Goal: Information Seeking & Learning: Learn about a topic

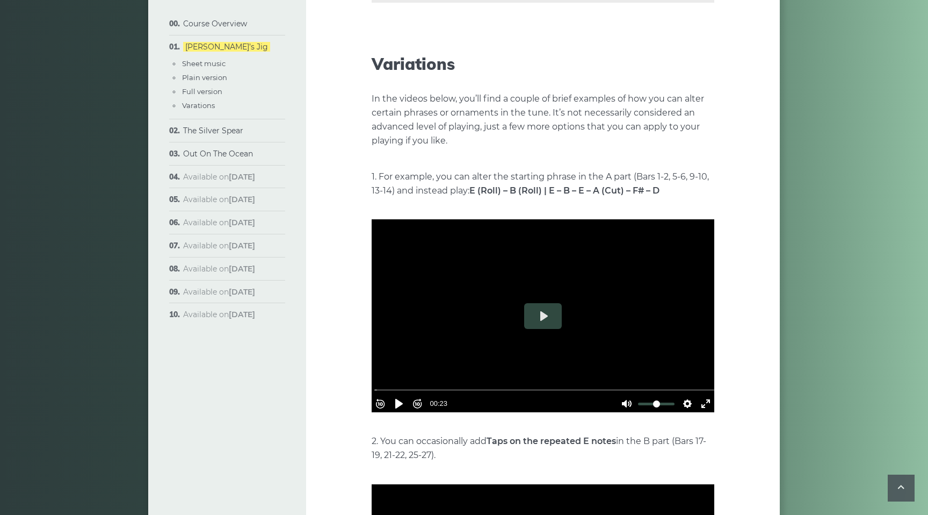
scroll to position [1958, 0]
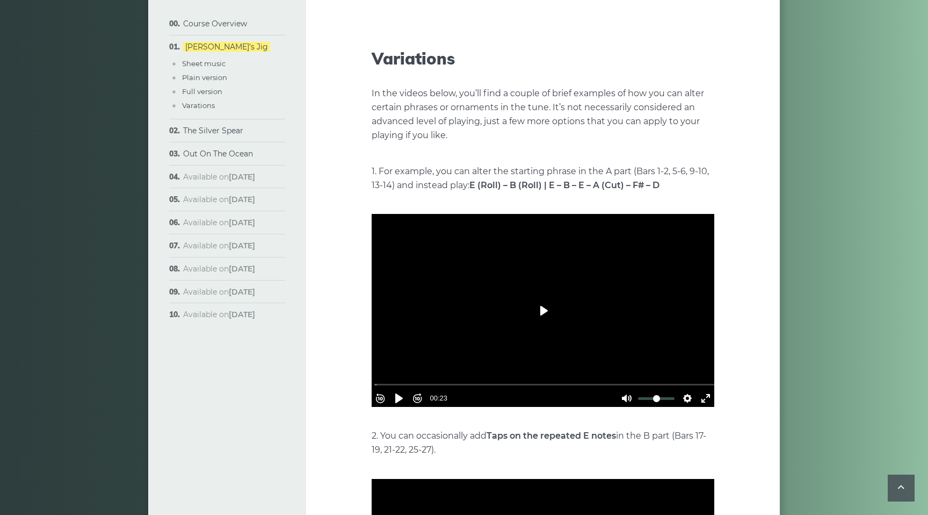
drag, startPoint x: 548, startPoint y: 290, endPoint x: 554, endPoint y: 162, distance: 128.0
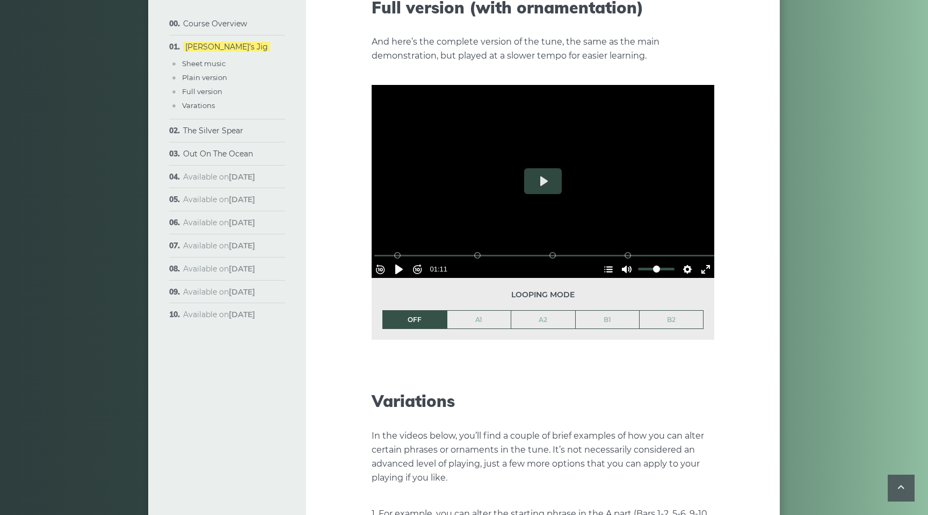
scroll to position [1613, 0]
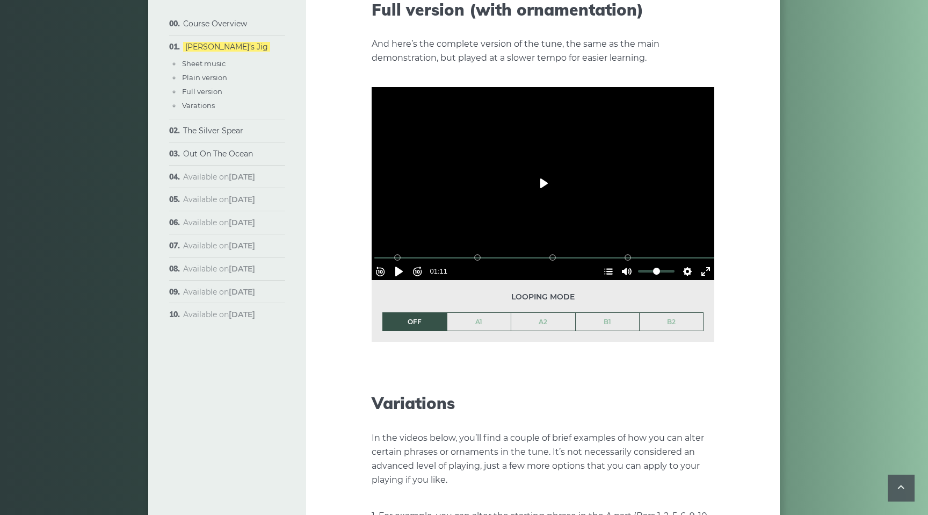
click at [539, 170] on button "Play" at bounding box center [543, 183] width 38 height 26
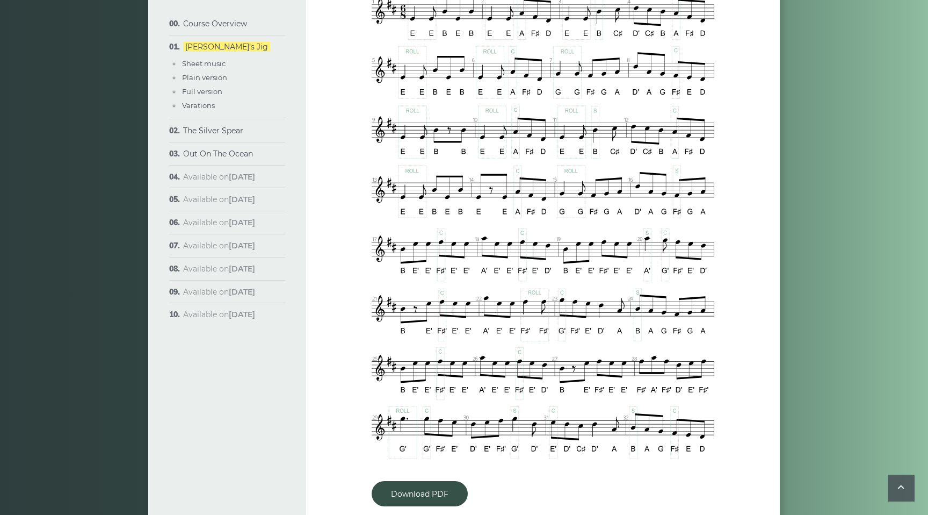
scroll to position [667, 0]
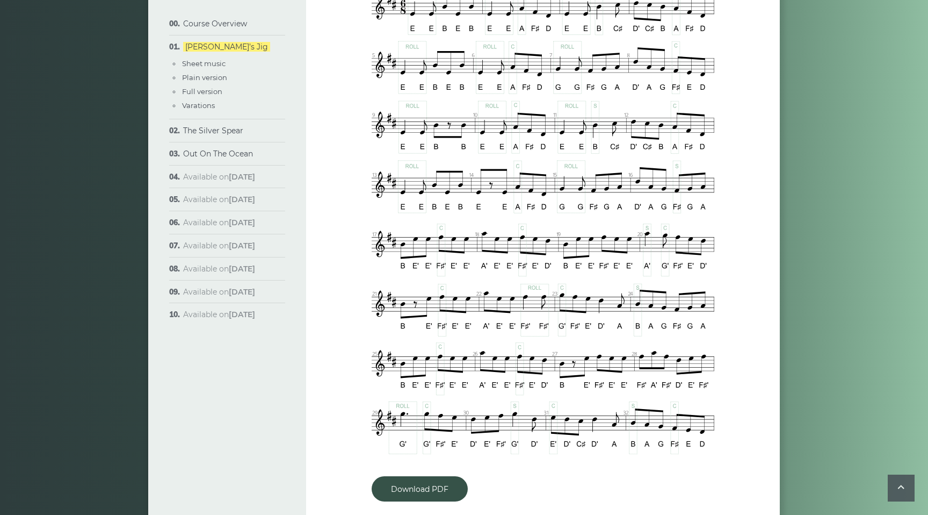
type input "***"
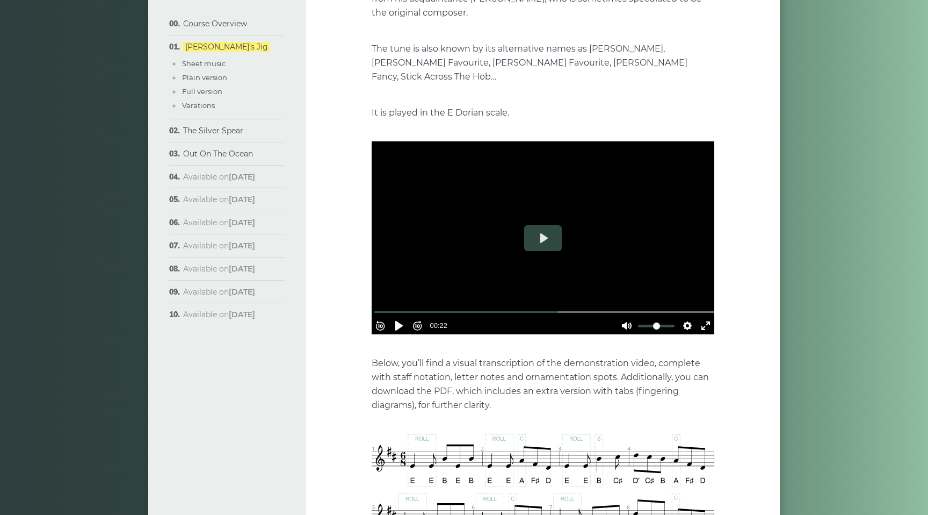
scroll to position [233, 0]
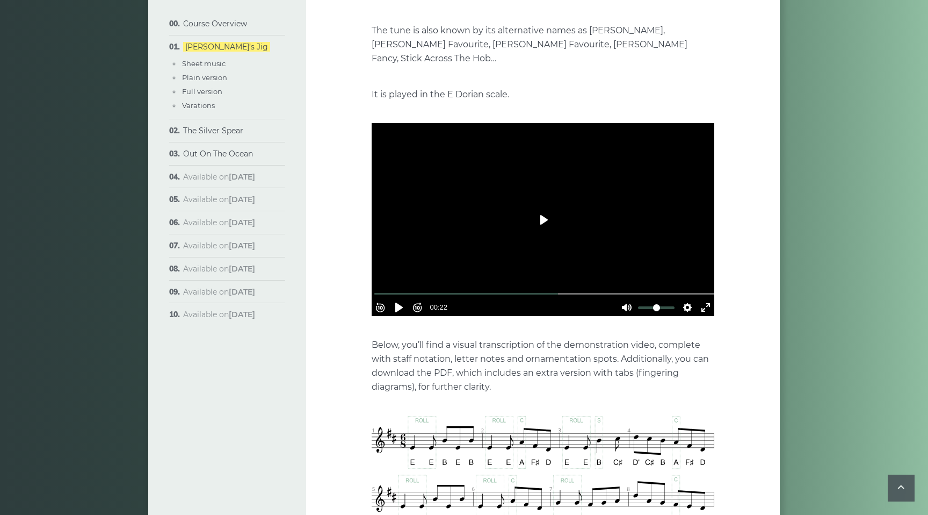
click at [538, 207] on button "Play" at bounding box center [543, 220] width 38 height 26
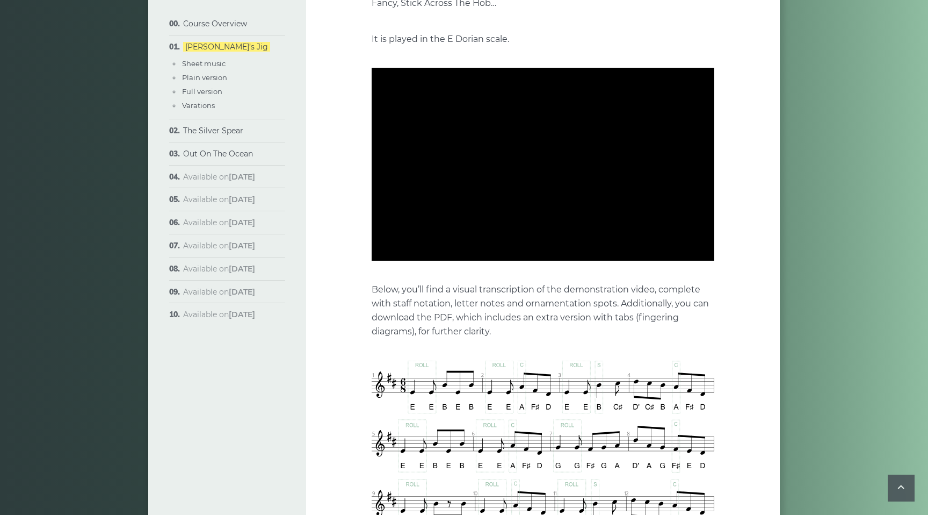
scroll to position [249, 0]
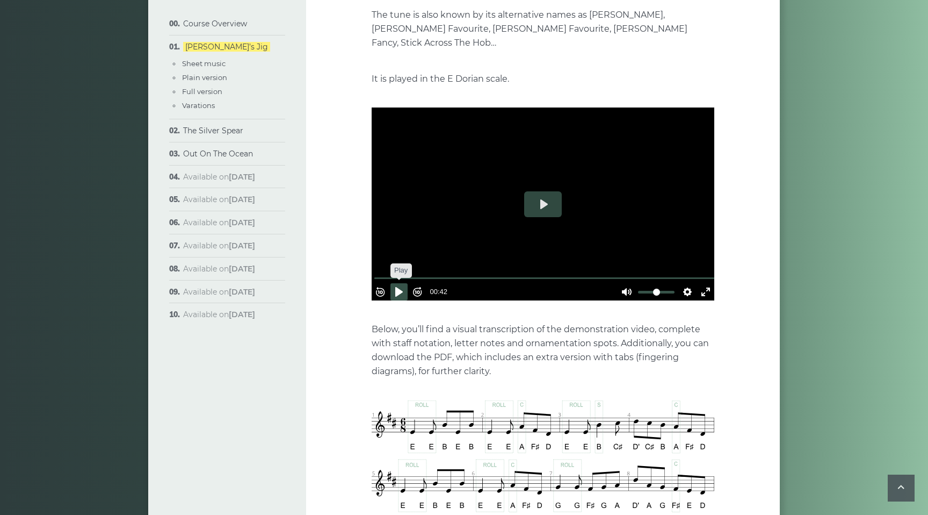
click at [402, 283] on button "Pause Play" at bounding box center [399, 291] width 17 height 17
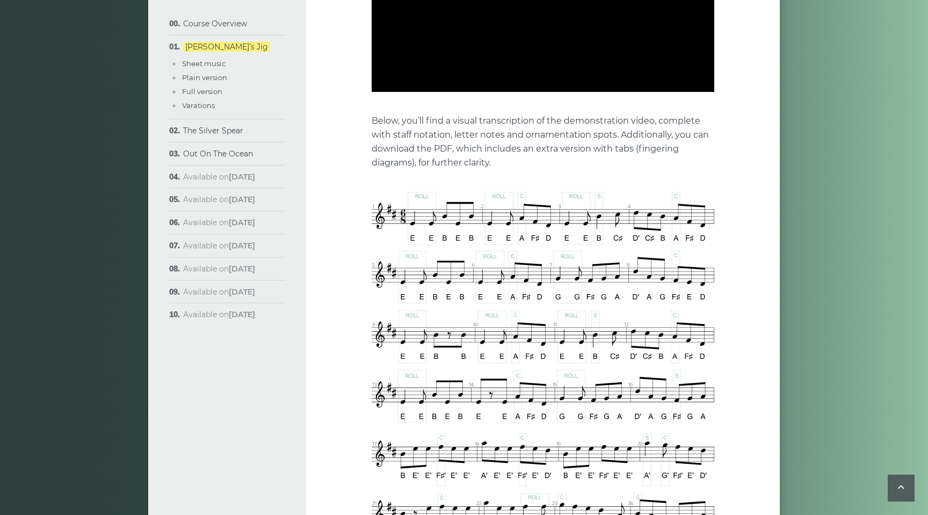
type input "****"
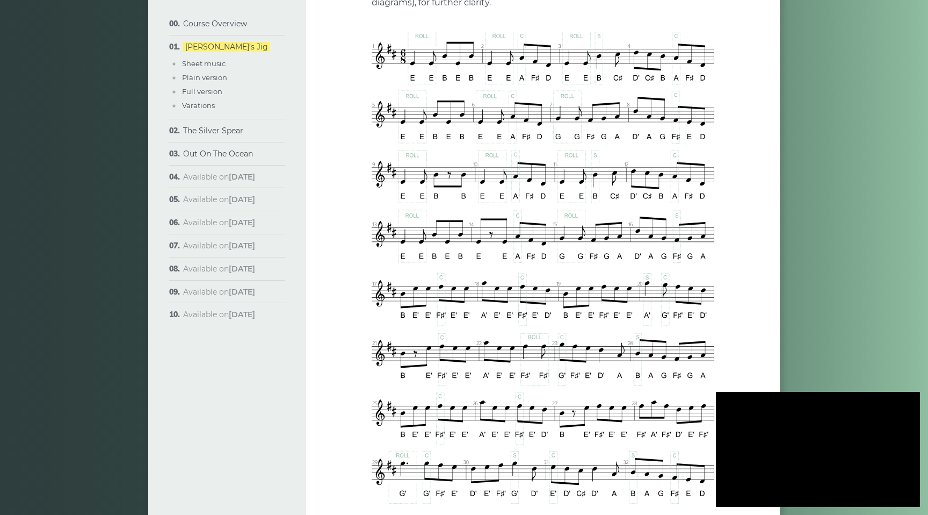
scroll to position [606, 0]
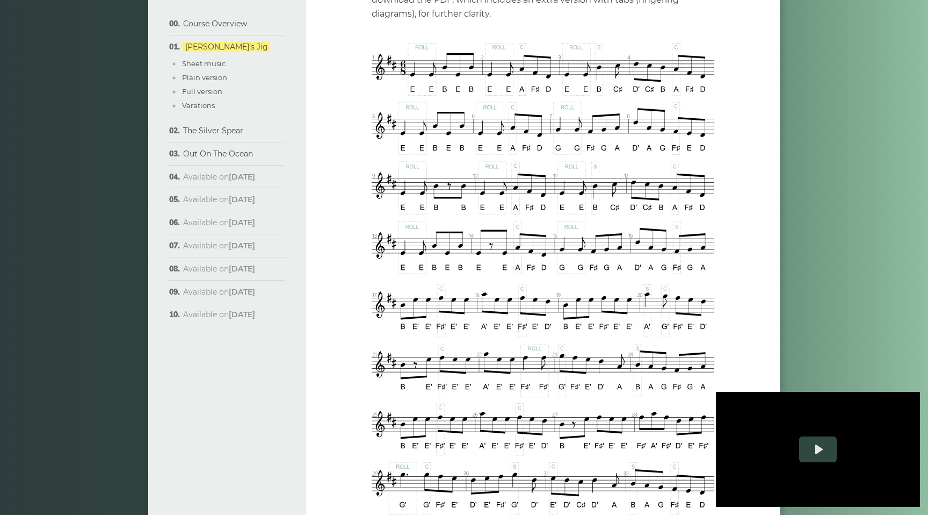
click at [213, 180] on span "Available on Sep 19th" at bounding box center [219, 177] width 72 height 10
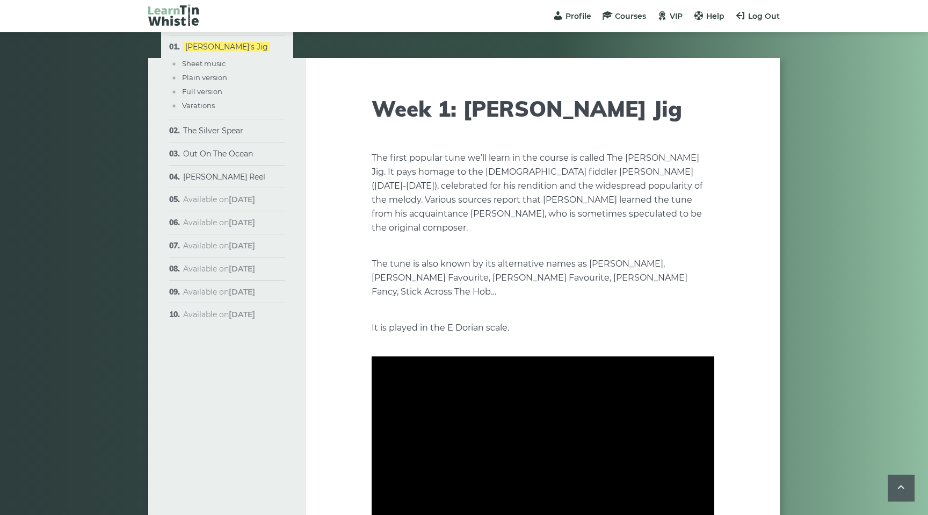
scroll to position [606, 0]
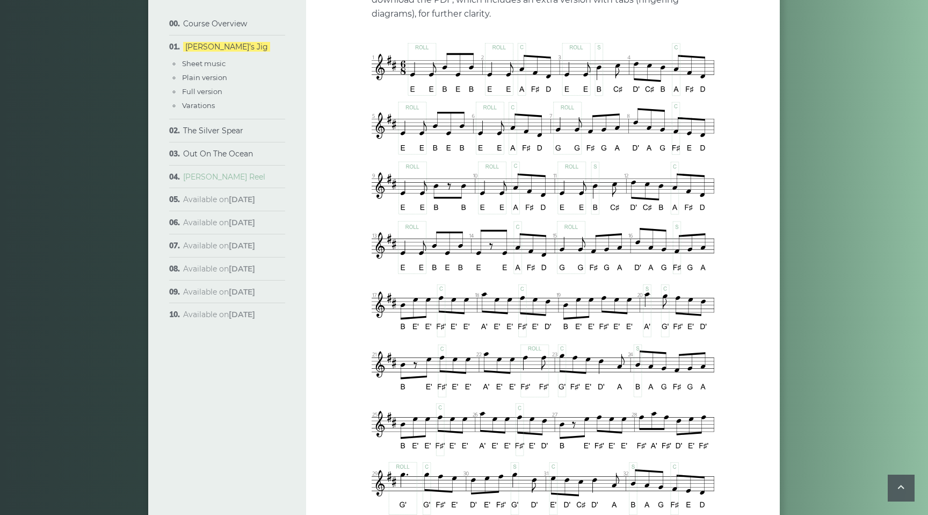
click at [208, 181] on link "[PERSON_NAME] Reel" at bounding box center [224, 177] width 82 height 10
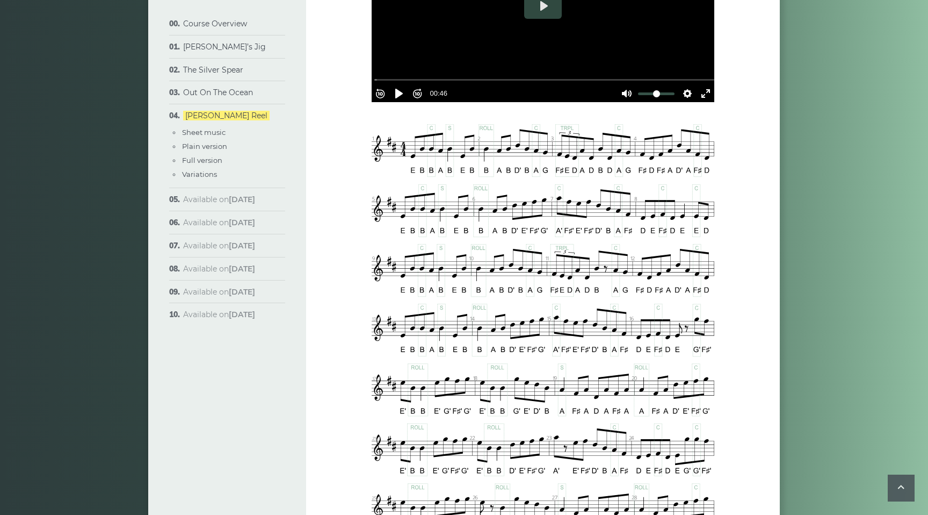
scroll to position [390, 0]
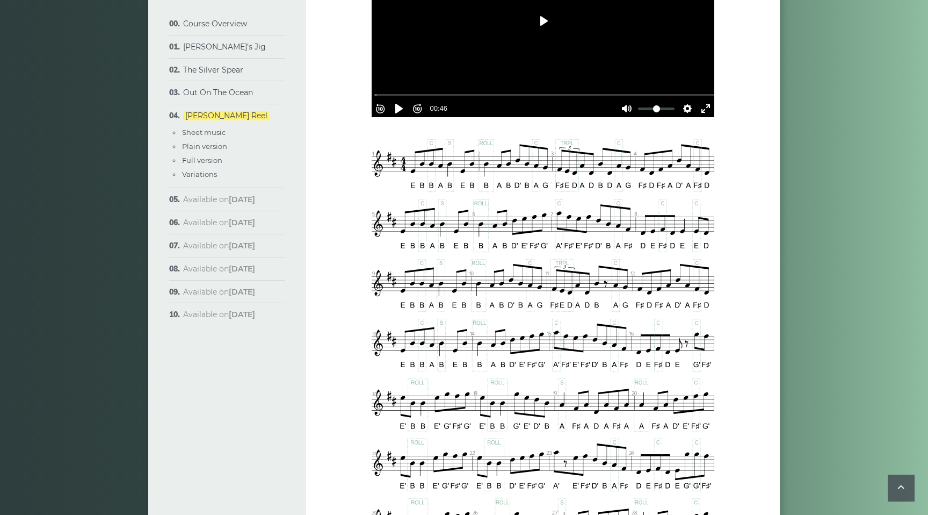
click at [550, 19] on button "Play" at bounding box center [543, 21] width 38 height 26
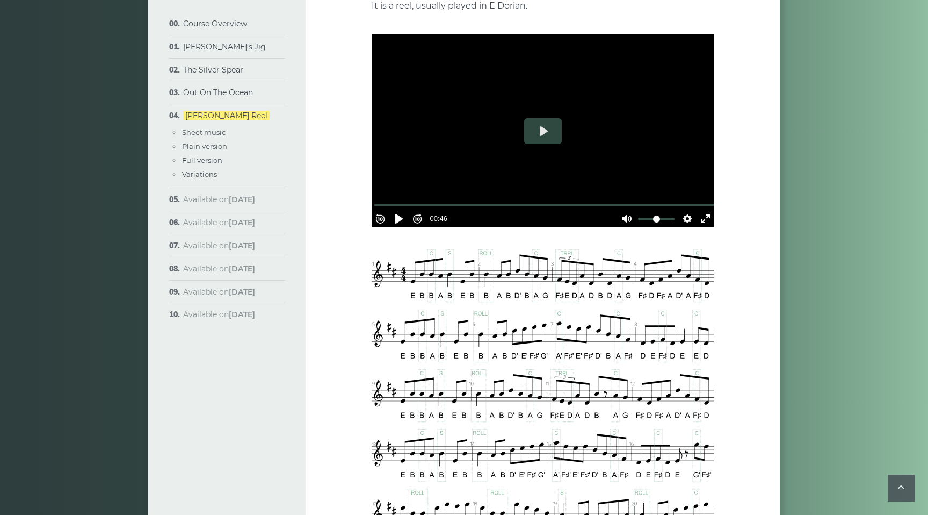
scroll to position [273, 0]
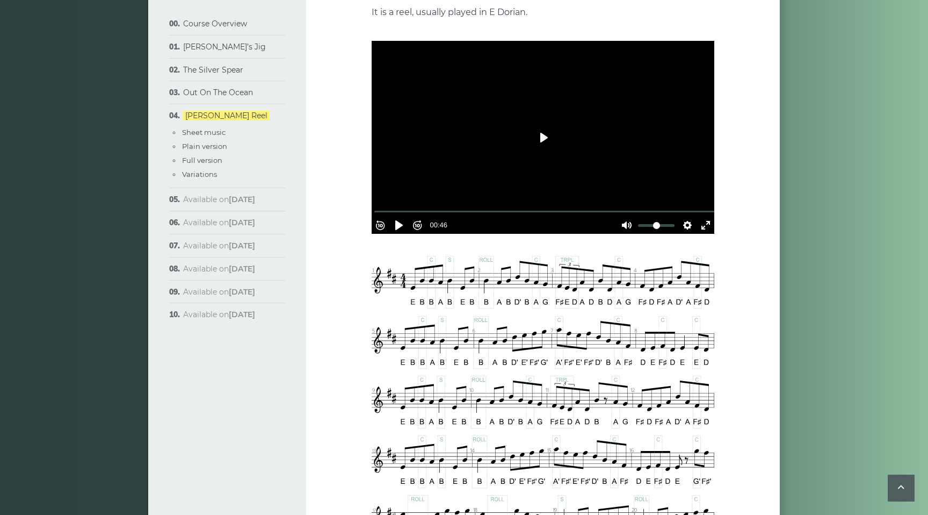
click at [543, 135] on button "Play" at bounding box center [543, 138] width 38 height 26
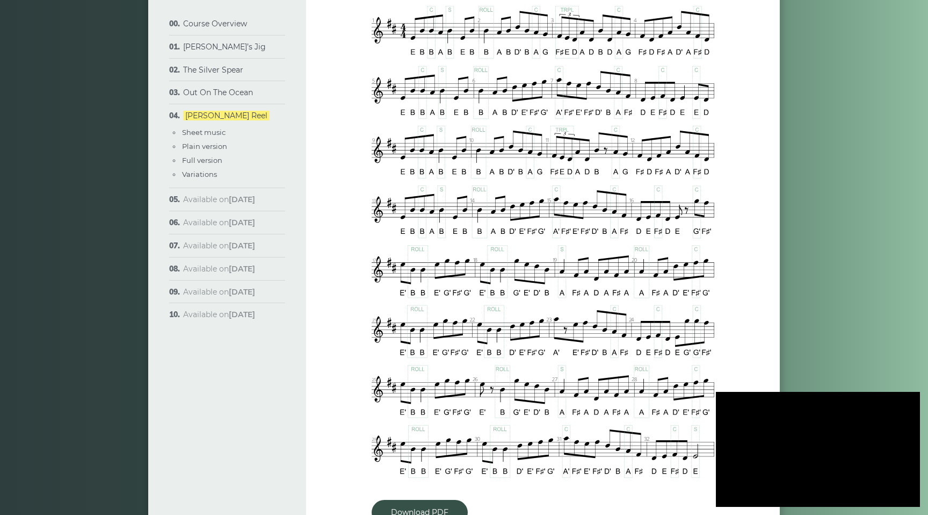
scroll to position [522, 0]
type input "***"
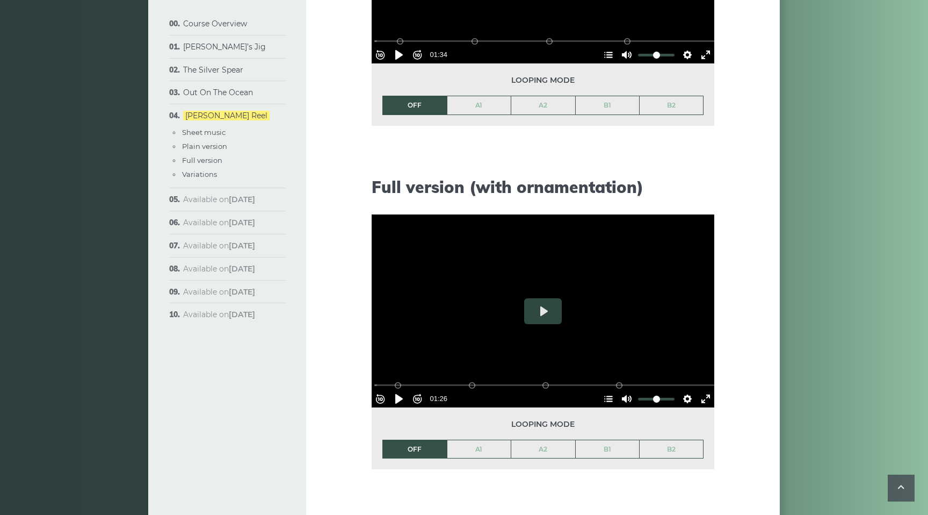
scroll to position [1271, 0]
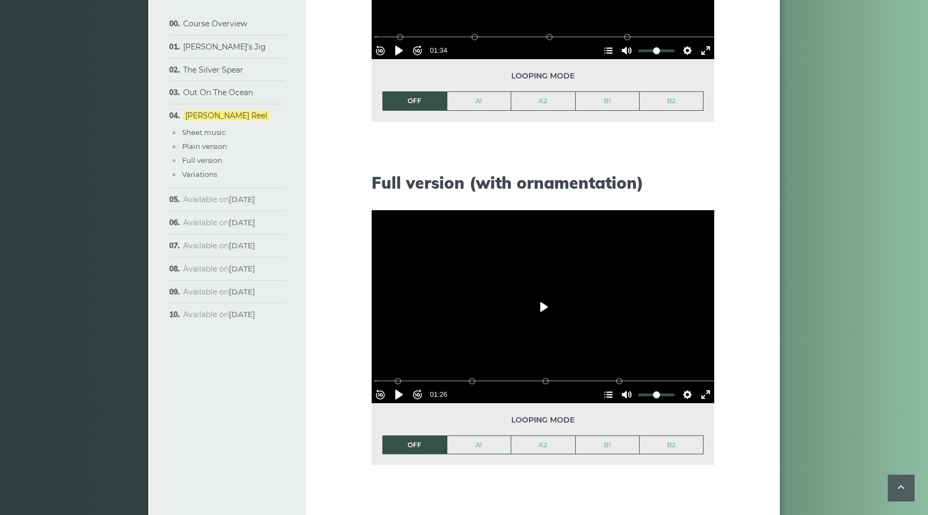
click at [542, 302] on button "Play" at bounding box center [543, 307] width 38 height 26
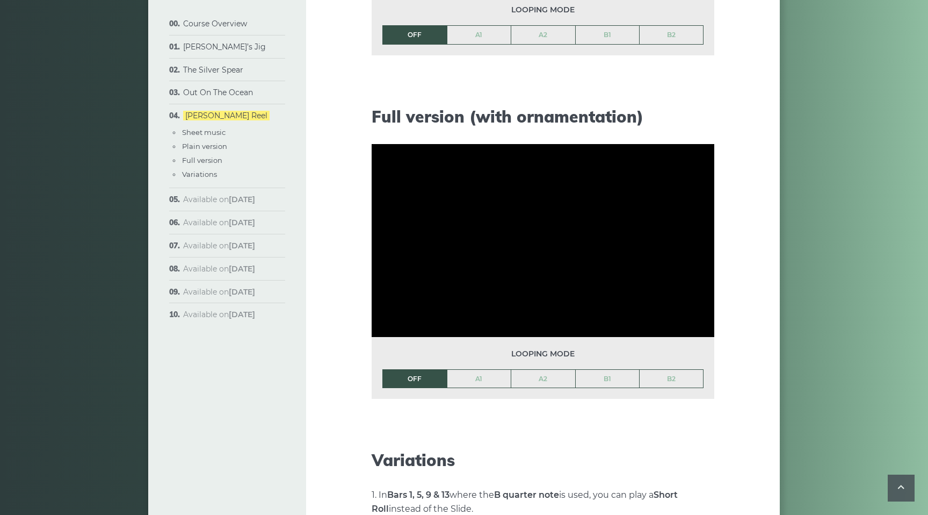
scroll to position [1332, 0]
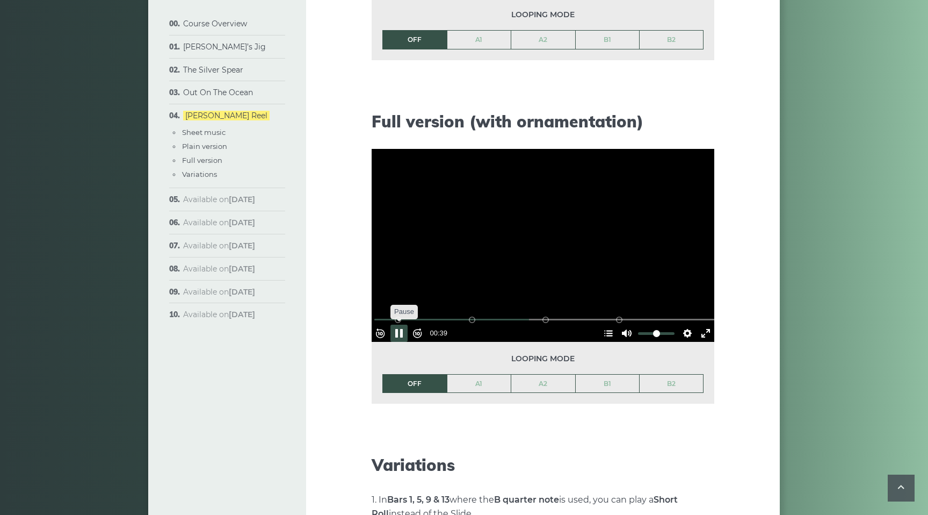
click at [400, 325] on button "Pause Play" at bounding box center [399, 333] width 17 height 17
drag, startPoint x: 531, startPoint y: 313, endPoint x: 365, endPoint y: 318, distance: 166.6
click at [374, 318] on input "Seek" at bounding box center [545, 319] width 342 height 10
click at [404, 327] on button "Pause Play" at bounding box center [399, 333] width 17 height 17
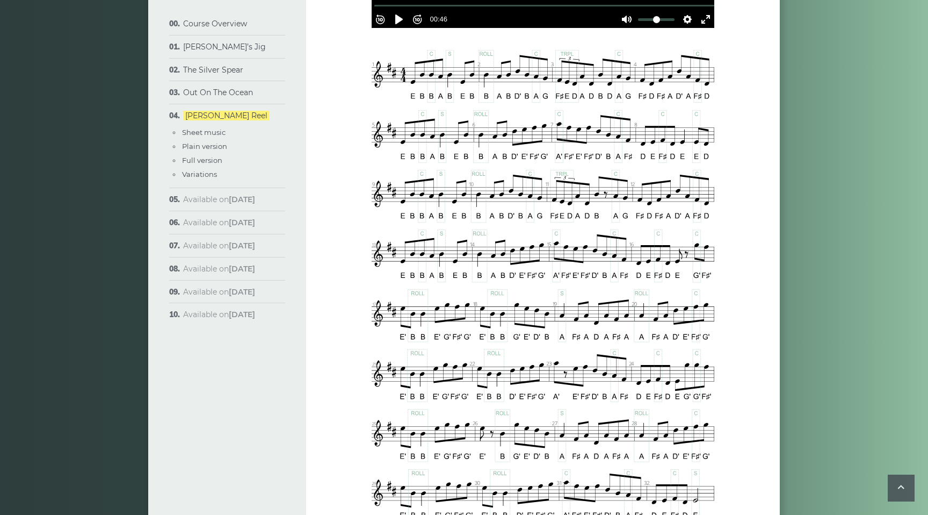
scroll to position [480, 0]
type input "***"
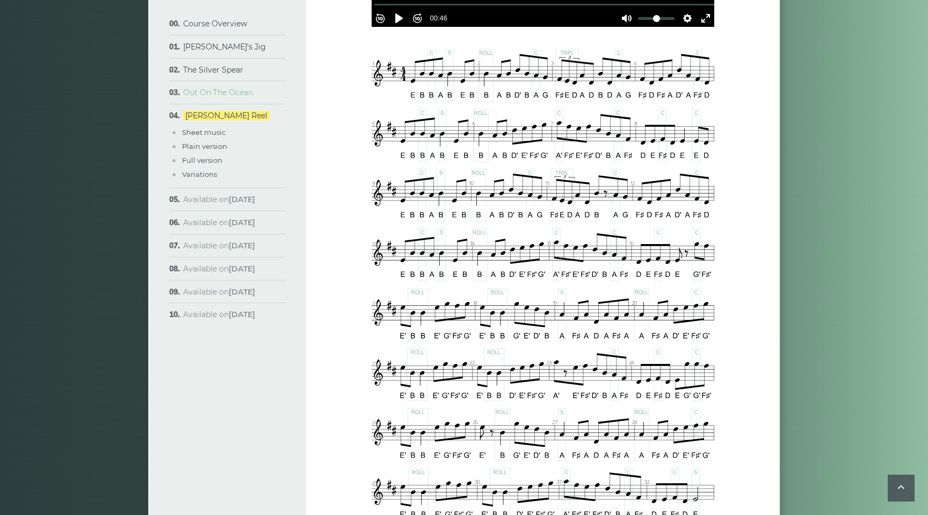
click at [226, 96] on link "Out On The Ocean" at bounding box center [218, 93] width 70 height 10
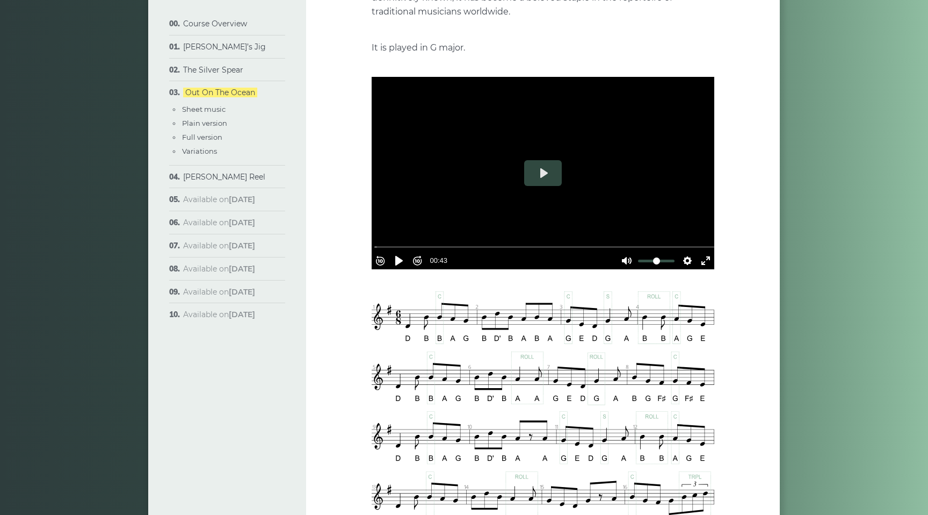
scroll to position [189, 0]
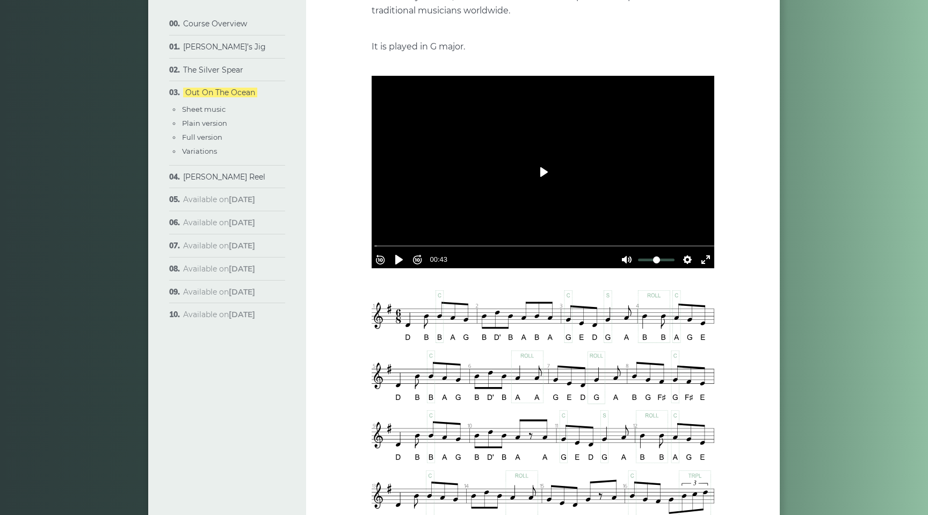
click at [542, 174] on button "Play" at bounding box center [543, 172] width 38 height 26
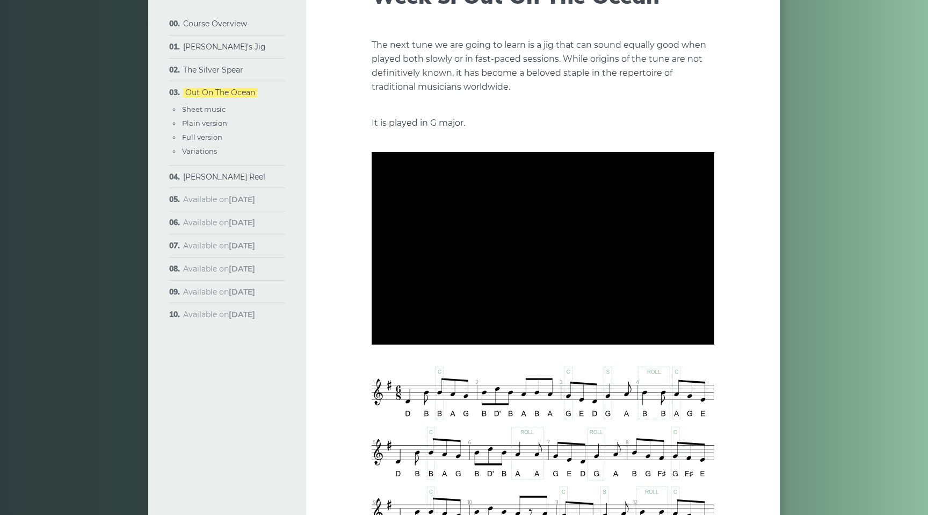
scroll to position [119, 0]
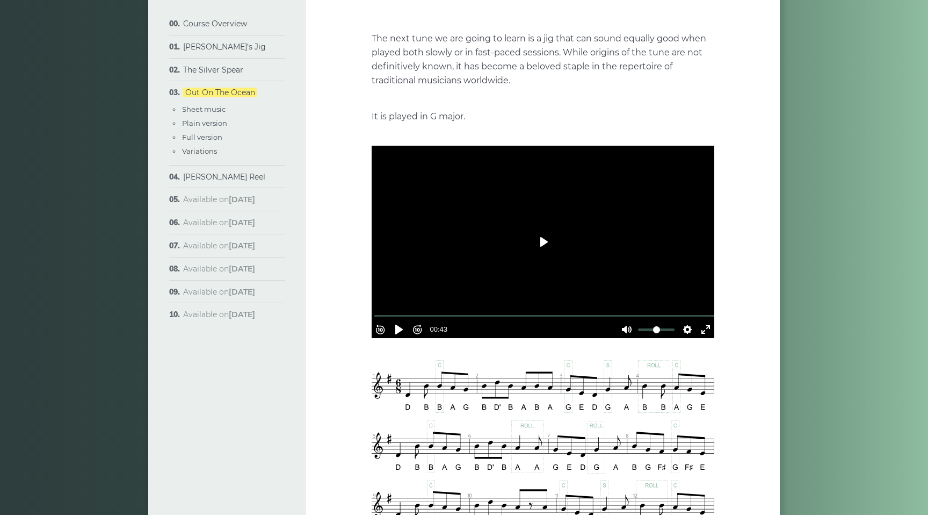
click at [542, 239] on button "Play" at bounding box center [543, 242] width 38 height 26
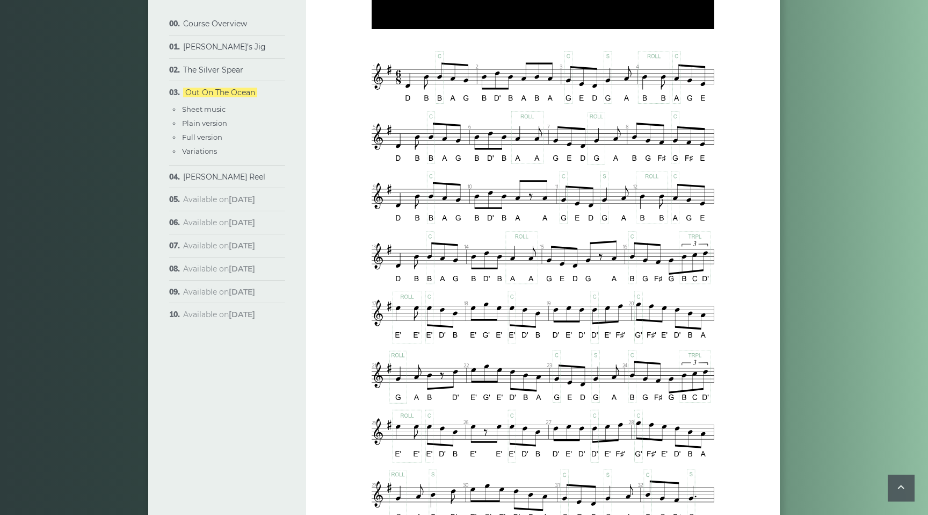
type input "****"
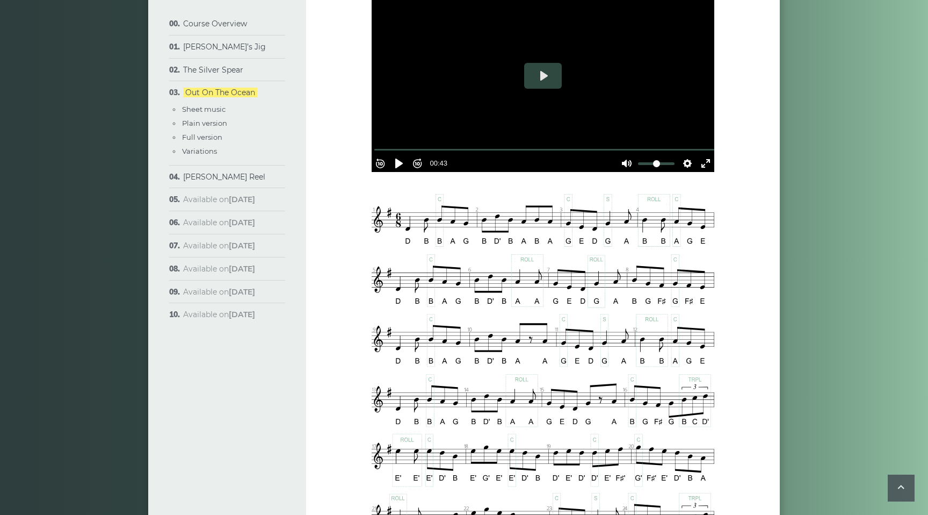
scroll to position [283, 0]
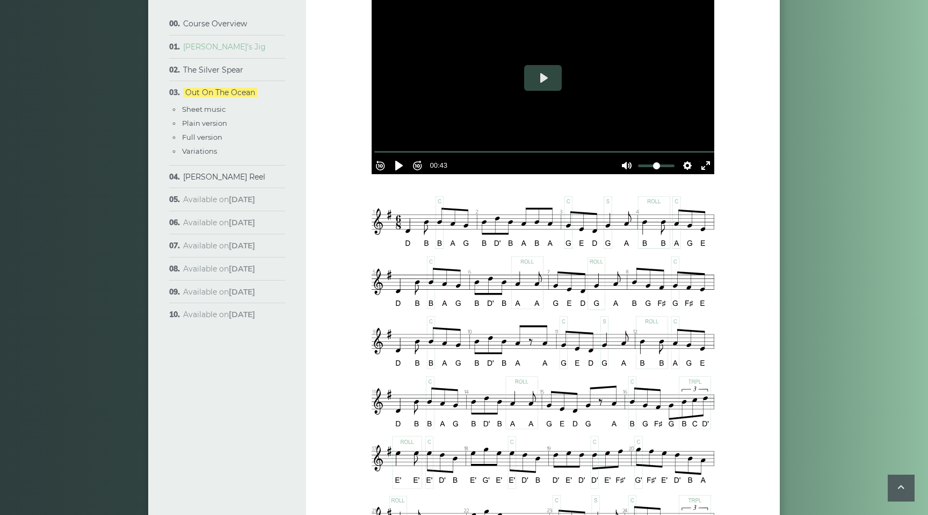
click at [206, 49] on link "[PERSON_NAME]’s Jig" at bounding box center [224, 47] width 83 height 10
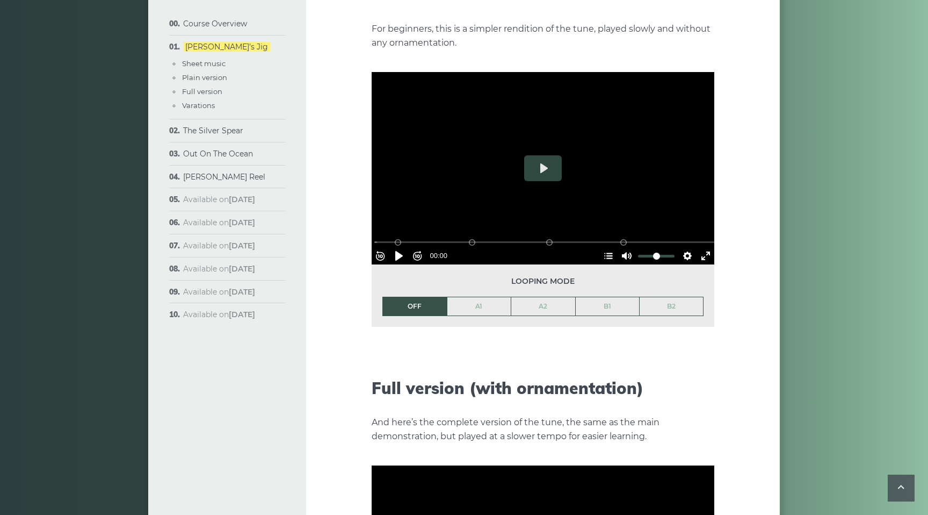
scroll to position [1233, 0]
